Goal: Check status: Check status

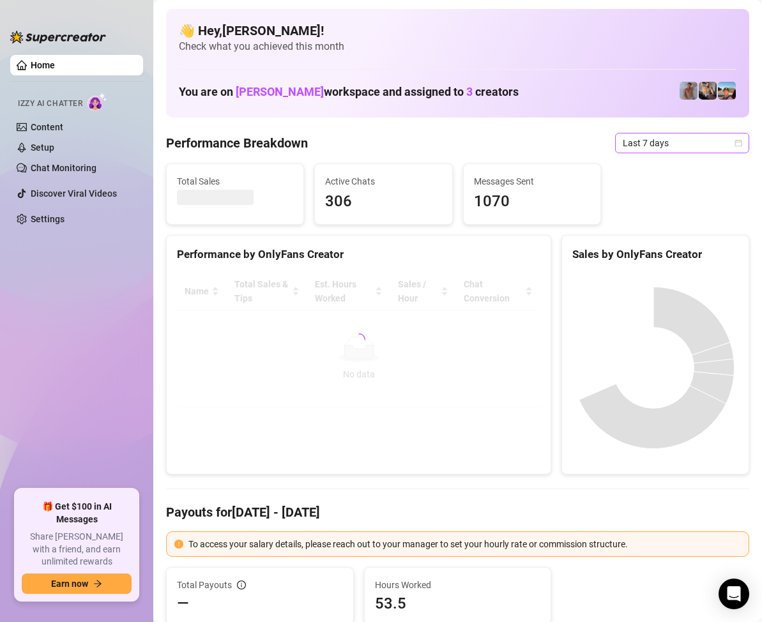
click at [702, 140] on span "Last 7 days" at bounding box center [682, 142] width 119 height 19
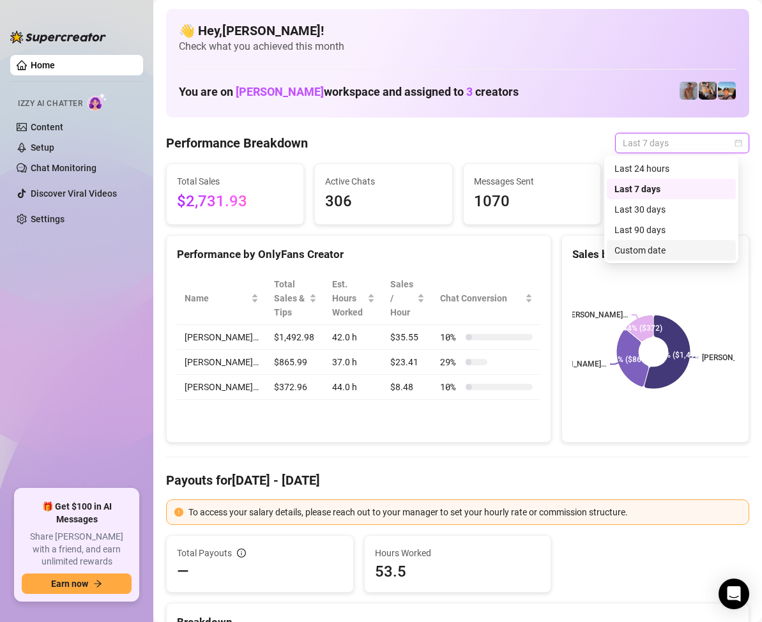
click at [661, 254] on div "Custom date" at bounding box center [671, 250] width 114 height 14
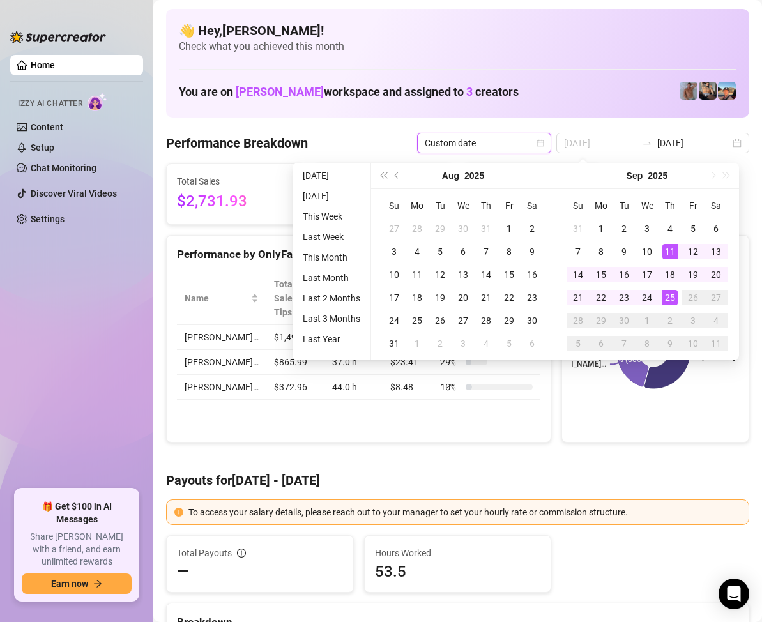
type input "[DATE]"
click at [670, 289] on td "25" at bounding box center [669, 297] width 23 height 23
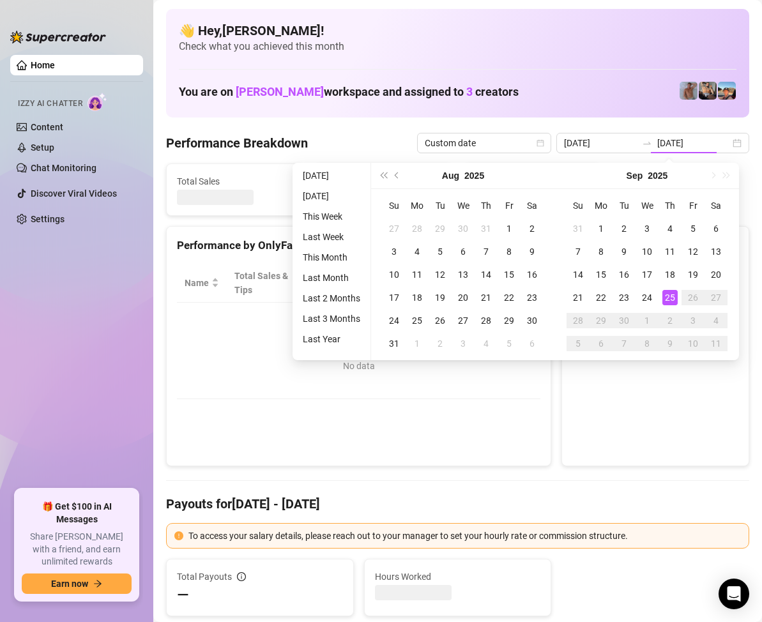
type input "[DATE]"
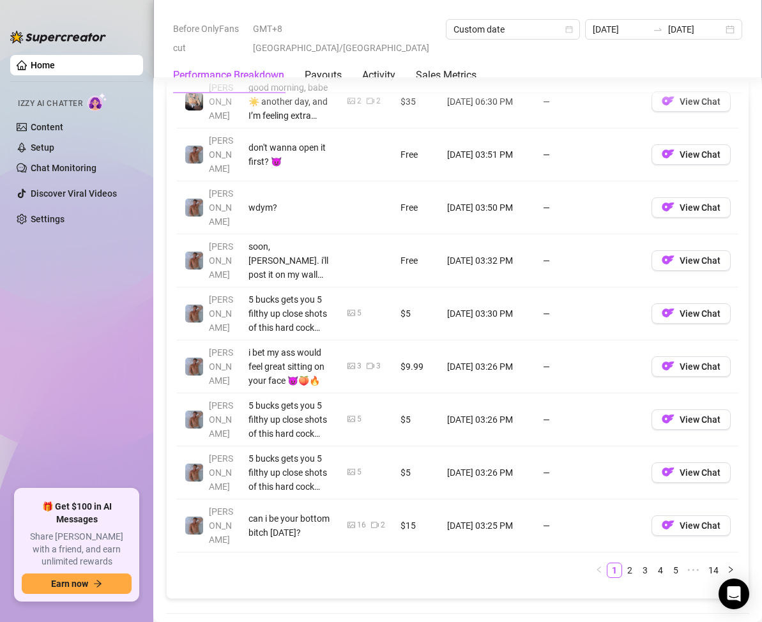
scroll to position [1596, 0]
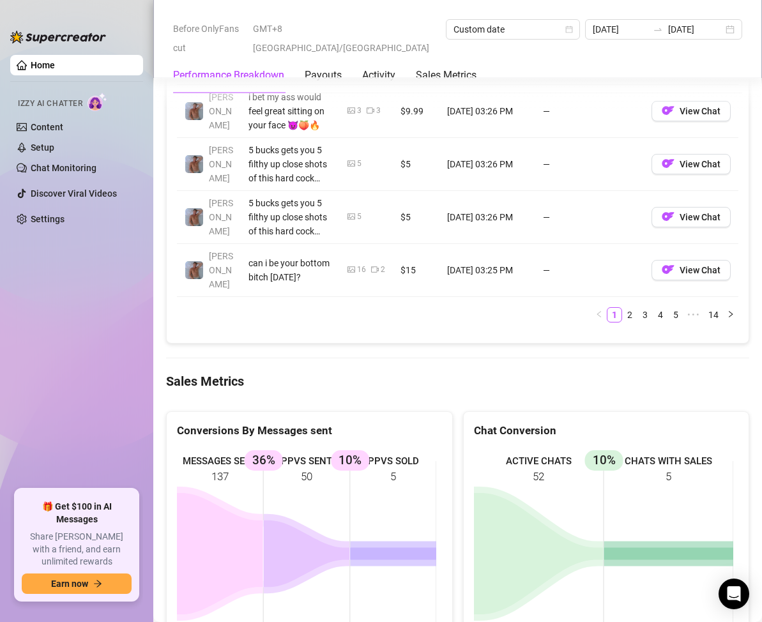
drag, startPoint x: 280, startPoint y: 421, endPoint x: 377, endPoint y: 451, distance: 101.2
click at [377, 451] on rect at bounding box center [306, 544] width 259 height 192
drag, startPoint x: 359, startPoint y: 437, endPoint x: 315, endPoint y: 435, distance: 43.5
click at [315, 448] on rect at bounding box center [306, 544] width 259 height 192
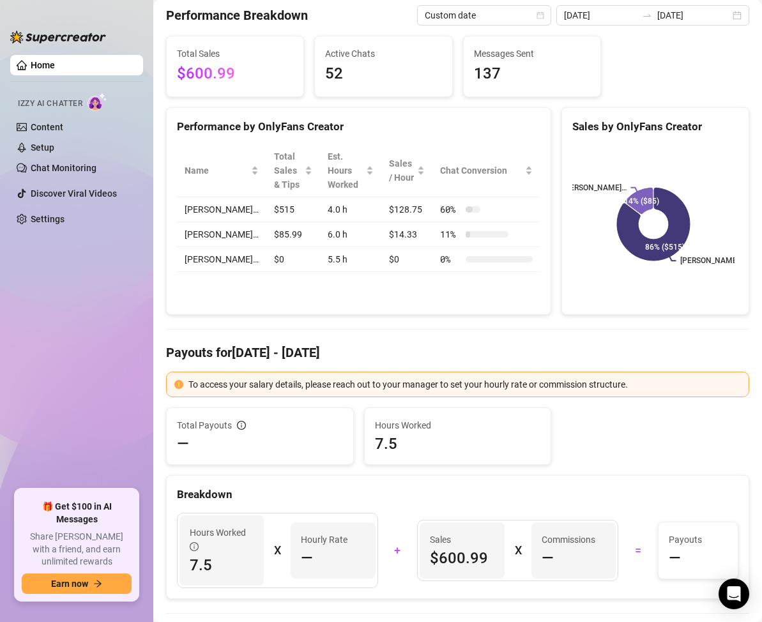
scroll to position [64, 0]
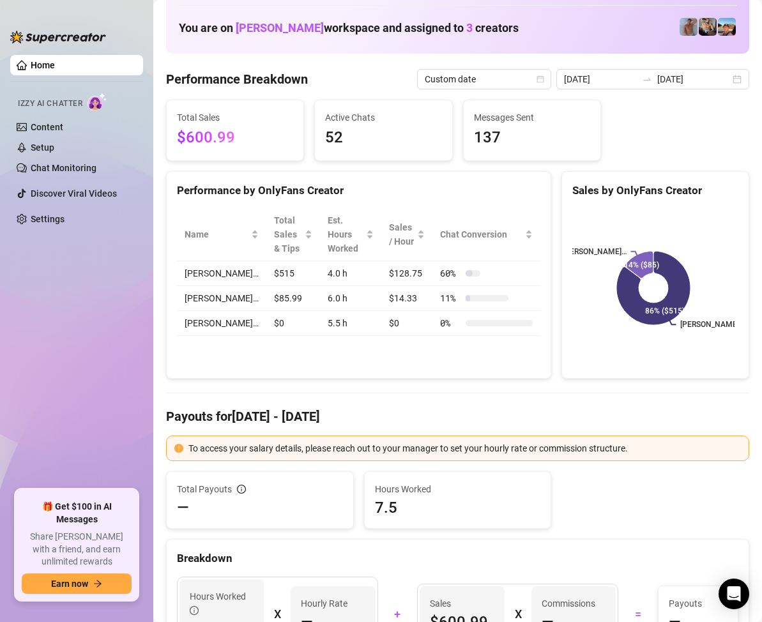
click at [226, 139] on span "$600.99" at bounding box center [235, 138] width 116 height 24
click at [266, 303] on td "$85.99" at bounding box center [293, 298] width 54 height 25
drag, startPoint x: 255, startPoint y: 278, endPoint x: 228, endPoint y: 277, distance: 26.9
click at [266, 277] on td "$515" at bounding box center [293, 273] width 54 height 25
click at [271, 282] on td "$515" at bounding box center [293, 273] width 54 height 25
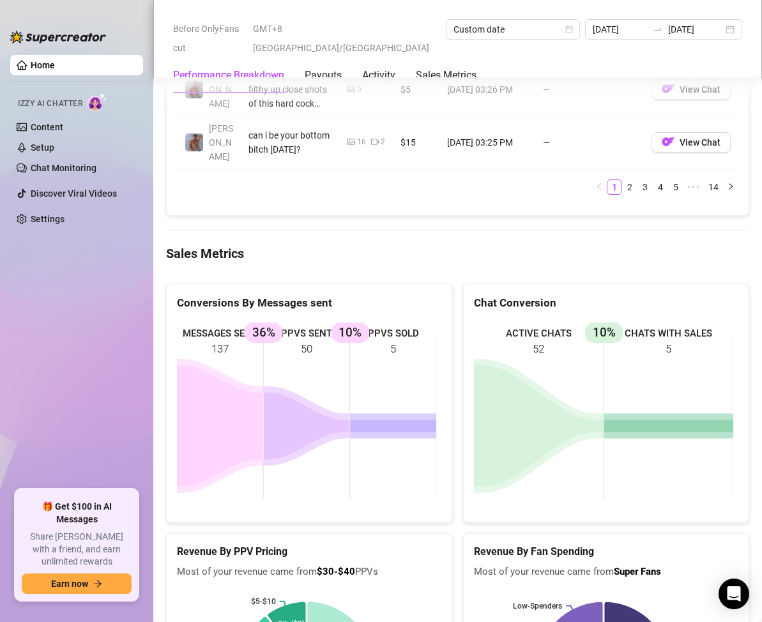
scroll to position [1469, 0]
